Goal: Information Seeking & Learning: Learn about a topic

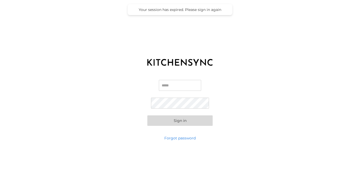
type input "**********"
click at [180, 120] on button "Sign in" at bounding box center [179, 121] width 65 height 10
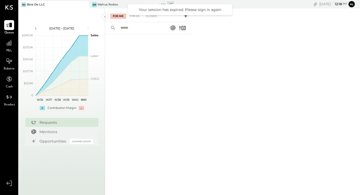
click at [182, 70] on div at bounding box center [148, 107] width 86 height 147
click at [134, 18] on div "For KS" at bounding box center [134, 16] width 15 height 5
click at [152, 50] on div at bounding box center [148, 107] width 86 height 147
click at [116, 16] on div "For Me" at bounding box center [118, 16] width 16 height 5
click at [108, 4] on div "Walrus Rodeo" at bounding box center [107, 5] width 21 height 4
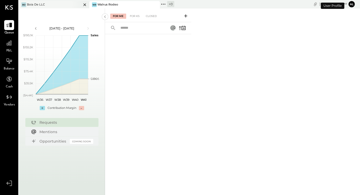
click at [72, 5] on div at bounding box center [80, 4] width 18 height 7
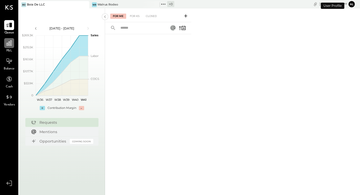
click at [7, 46] on icon at bounding box center [9, 43] width 7 height 7
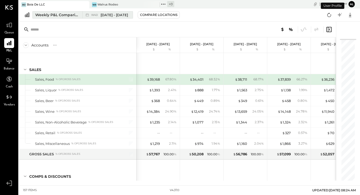
click at [107, 15] on span "[DATE] - [DATE]" at bounding box center [114, 15] width 27 height 5
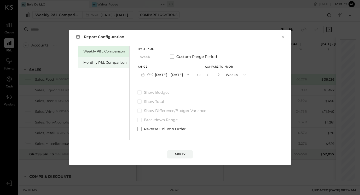
click at [101, 61] on div "Monthly P&L Comparison" at bounding box center [104, 62] width 43 height 5
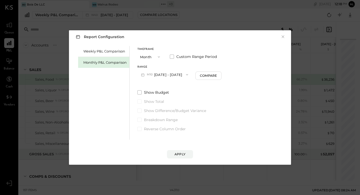
click at [167, 76] on button "M10 [DATE] - [DATE]" at bounding box center [164, 75] width 54 height 10
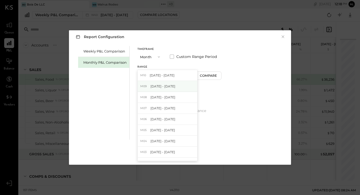
click at [162, 85] on span "[DATE] - [DATE]" at bounding box center [163, 86] width 25 height 4
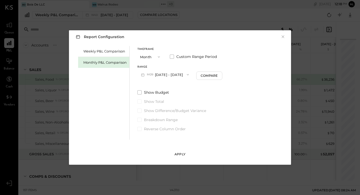
click at [177, 153] on div "Apply" at bounding box center [180, 154] width 11 height 4
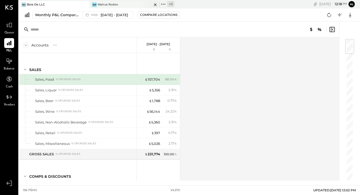
click at [108, 6] on div "Walrus Rodeo" at bounding box center [107, 5] width 21 height 4
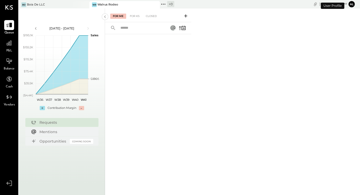
click at [11, 49] on span "P&L" at bounding box center [9, 51] width 6 height 5
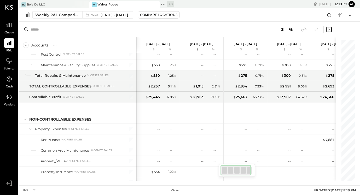
scroll to position [1416, 0]
